Goal: Share content

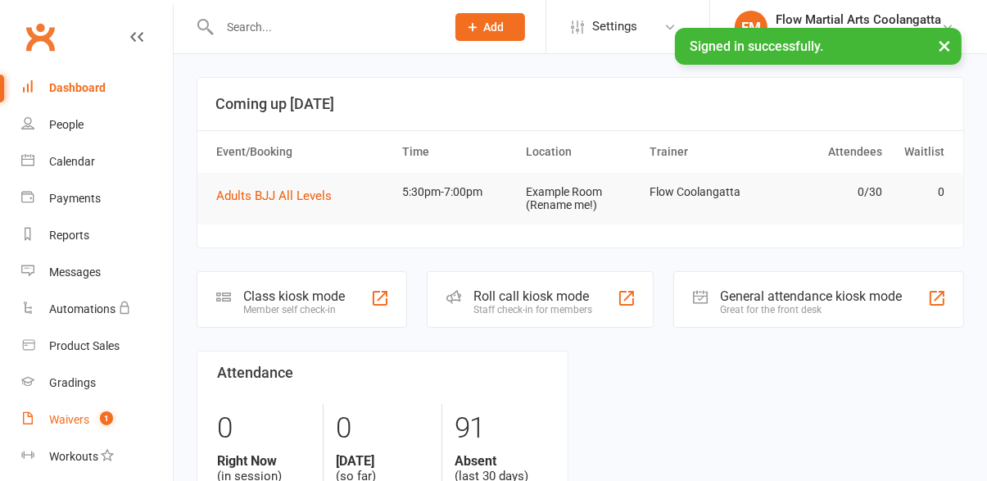
click at [91, 424] on link "Waivers 1" at bounding box center [97, 420] width 152 height 37
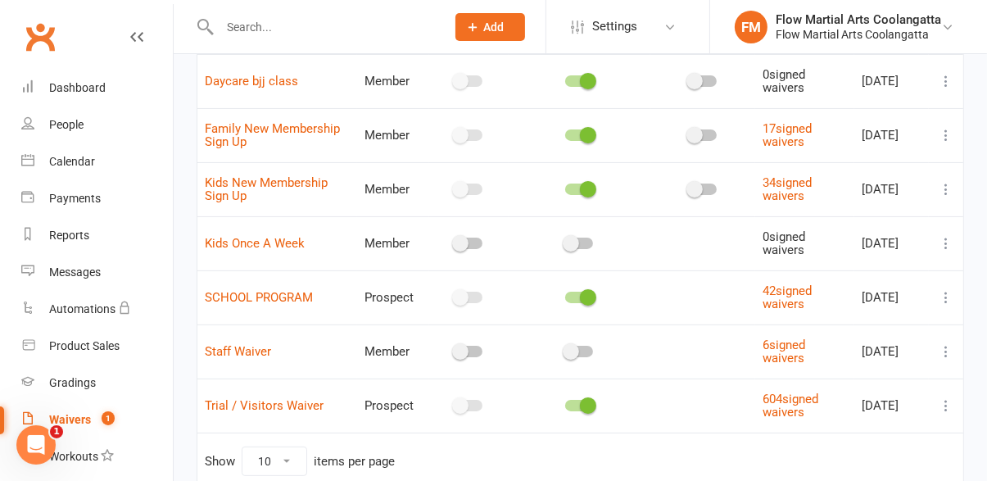
scroll to position [265, 0]
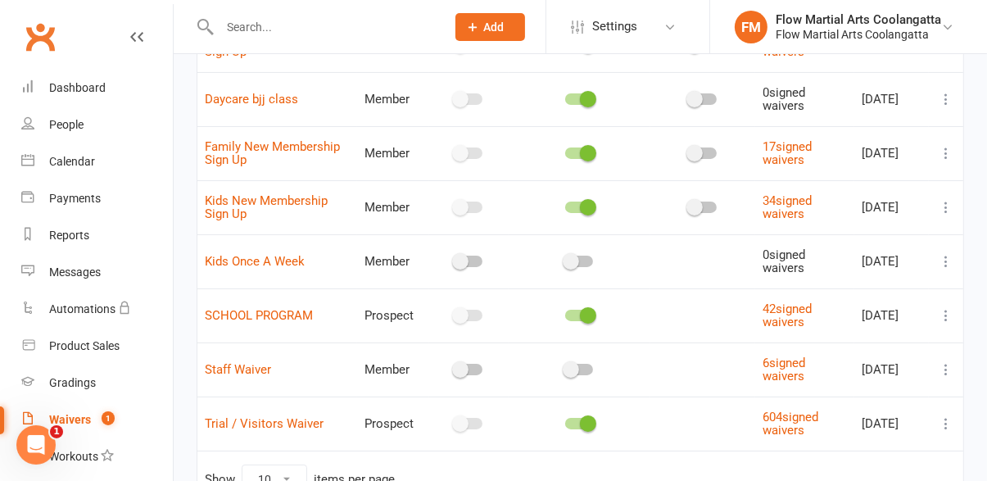
click at [948, 430] on icon at bounding box center [946, 423] width 16 height 16
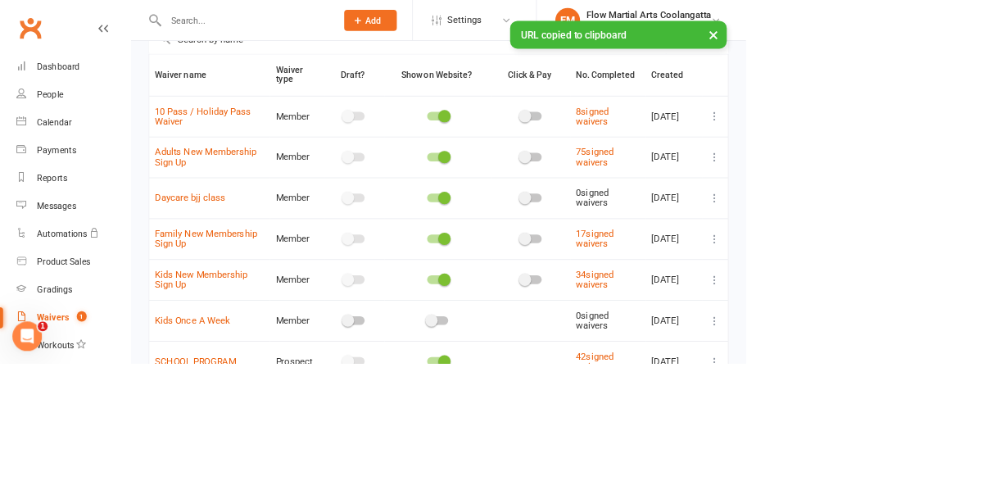
scroll to position [0, 0]
